Goal: Transaction & Acquisition: Subscribe to service/newsletter

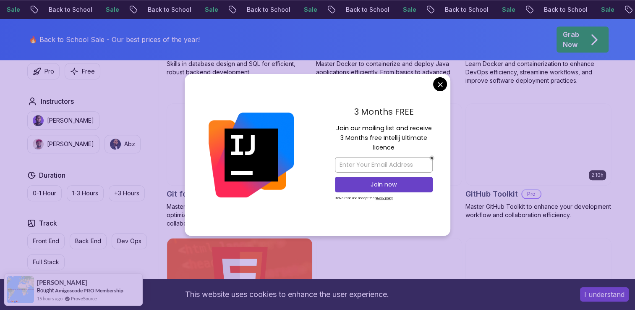
scroll to position [932, 0]
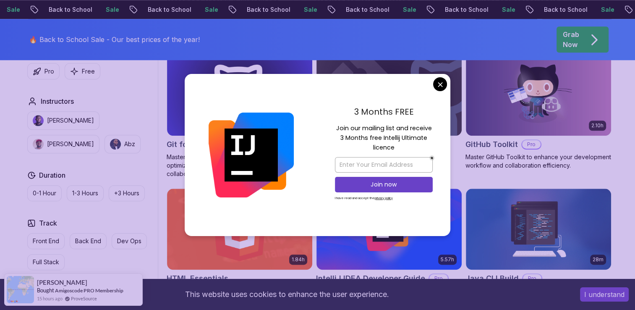
click at [433, 86] on div "3 Months FREE Join our mailing list and receive 3 Months free Intellij Ultimate…" at bounding box center [383, 155] width 133 height 162
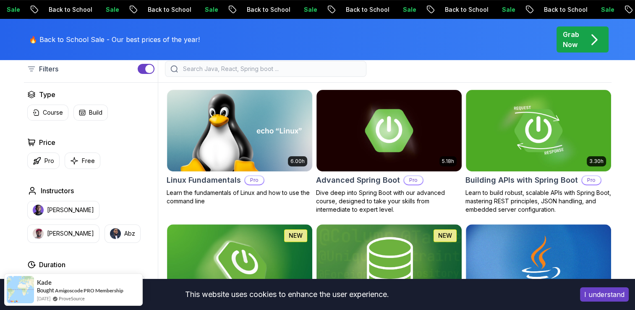
scroll to position [232, 0]
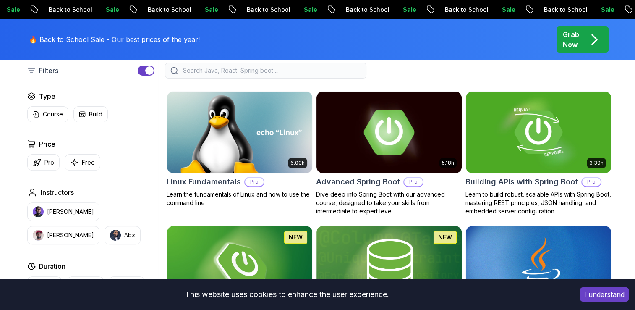
click at [413, 177] on p "Pro" at bounding box center [413, 181] width 18 height 8
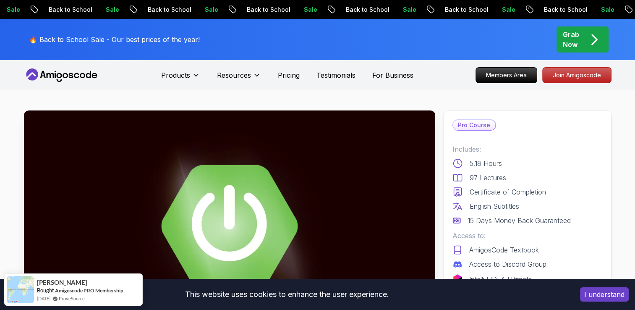
click at [379, 169] on img at bounding box center [229, 225] width 411 height 231
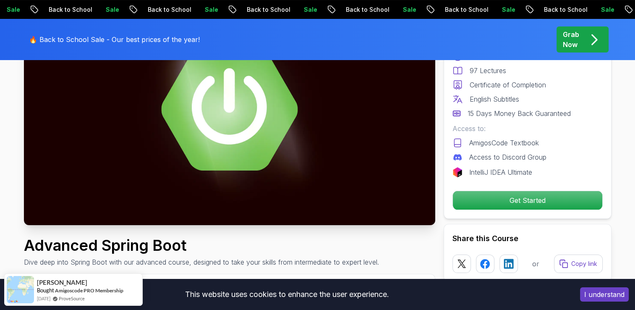
scroll to position [117, 0]
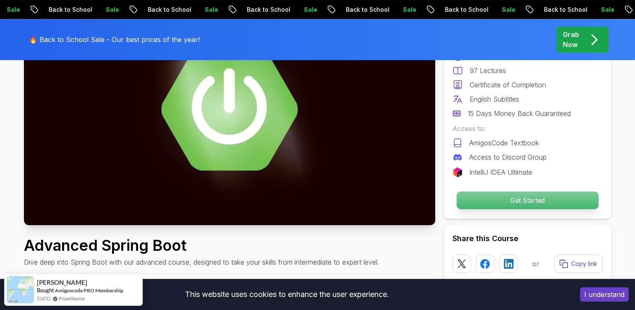
click at [532, 197] on p "Get Started" at bounding box center [527, 200] width 142 height 18
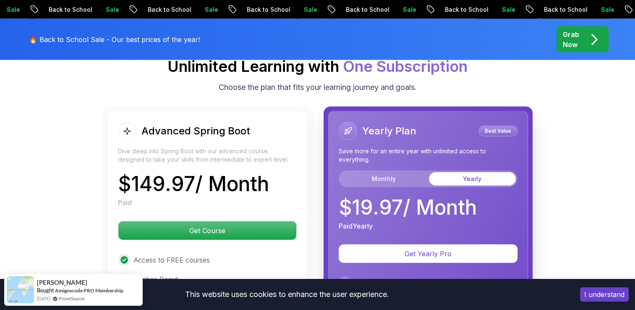
scroll to position [1866, 0]
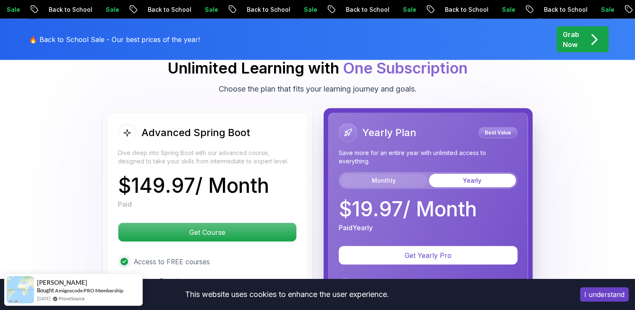
click at [399, 174] on button "Monthly" at bounding box center [383, 180] width 87 height 13
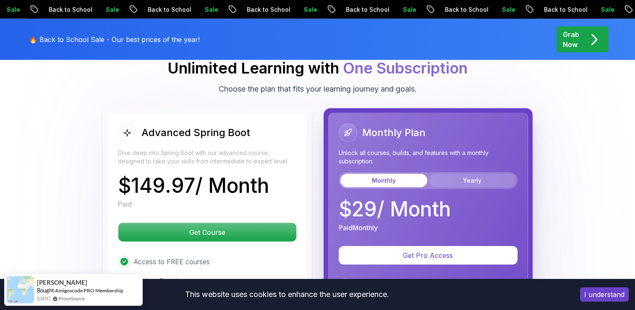
click at [464, 174] on button "Yearly" at bounding box center [472, 180] width 87 height 13
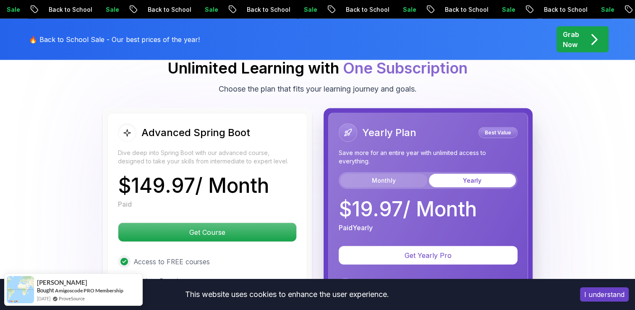
click at [404, 174] on button "Monthly" at bounding box center [383, 180] width 87 height 13
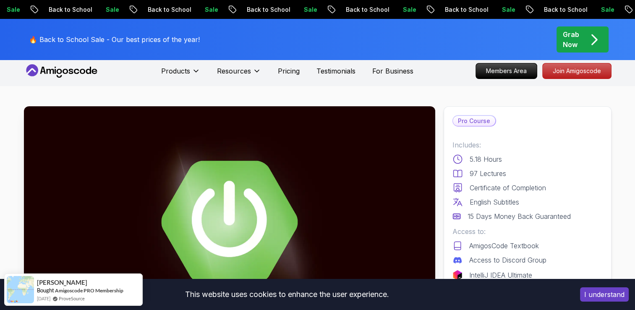
scroll to position [0, 0]
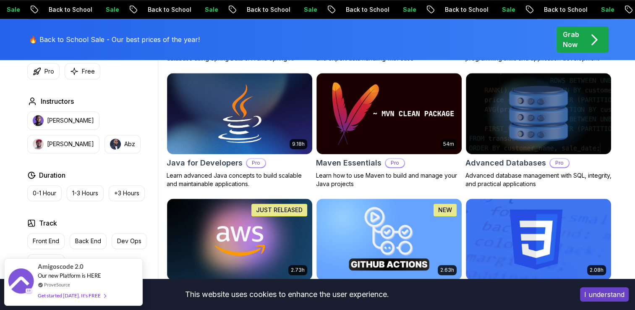
scroll to position [606, 0]
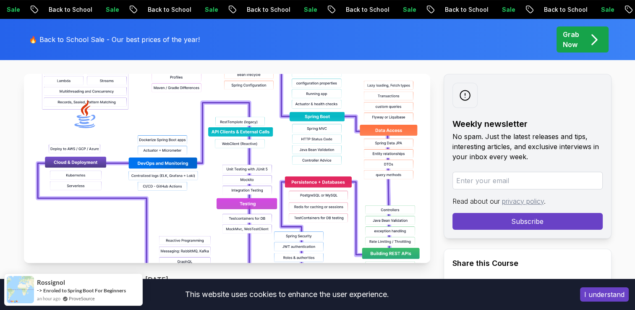
scroll to position [144, 0]
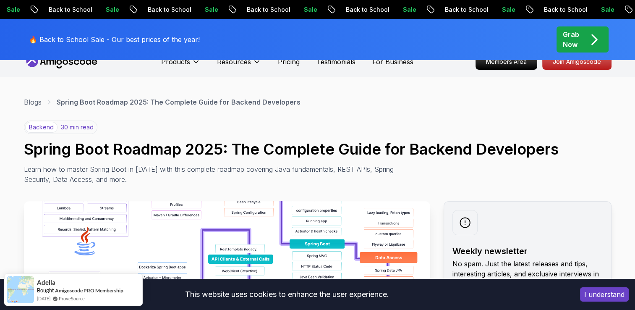
scroll to position [0, 0]
